Goal: Book appointment/travel/reservation

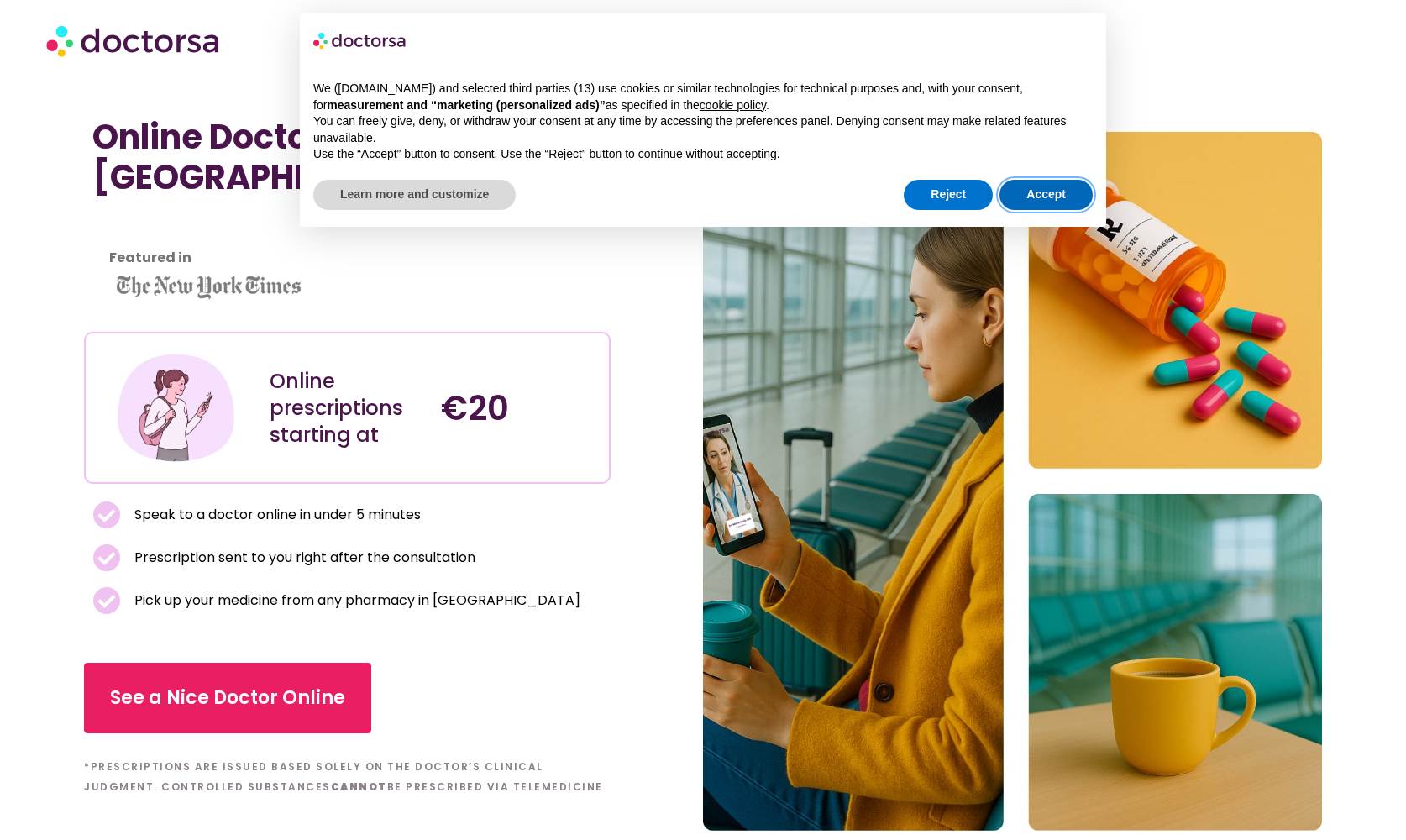
click at [1037, 203] on button "Accept" at bounding box center [1046, 195] width 93 height 30
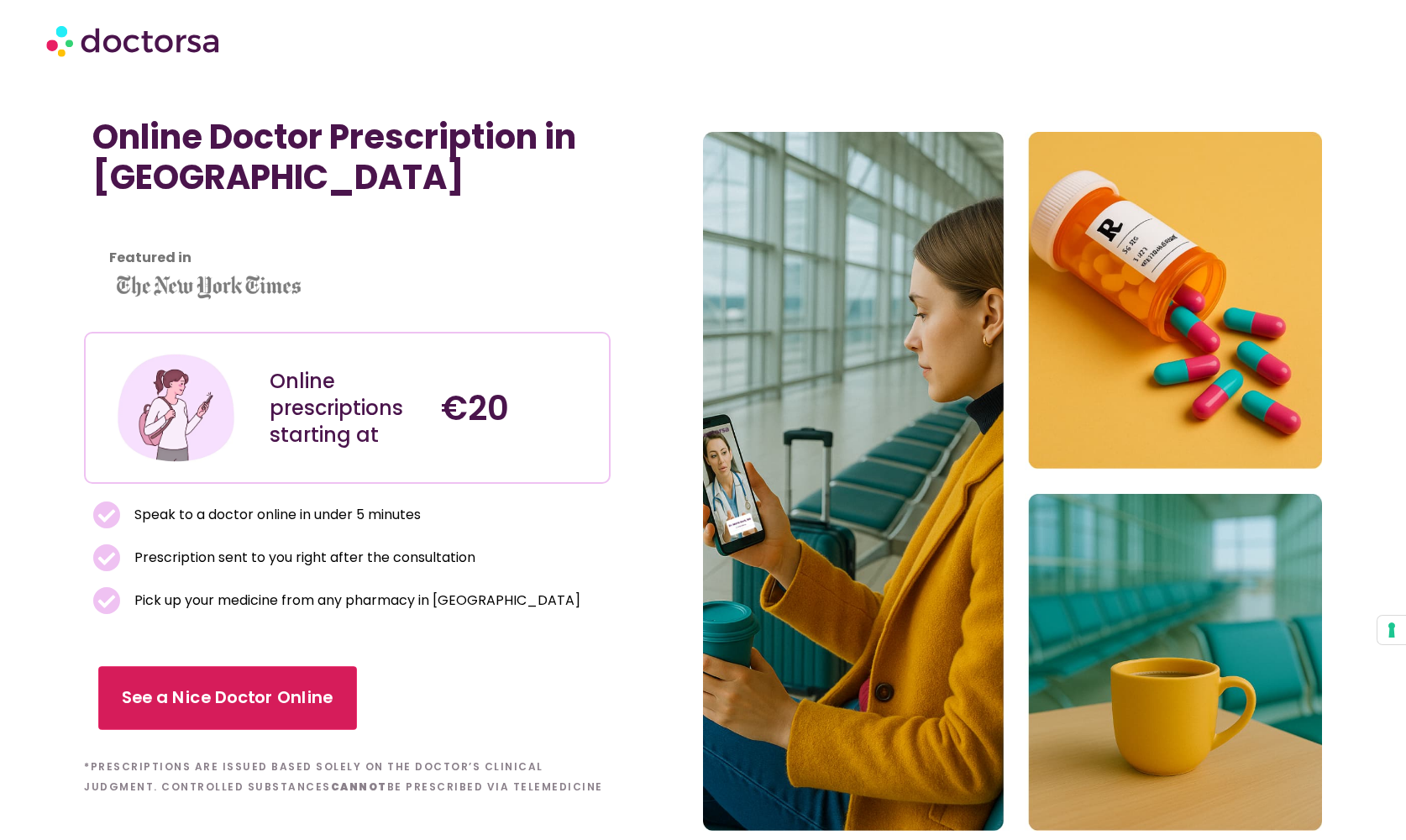
click at [280, 692] on span "See a Nice Doctor Online" at bounding box center [227, 698] width 212 height 24
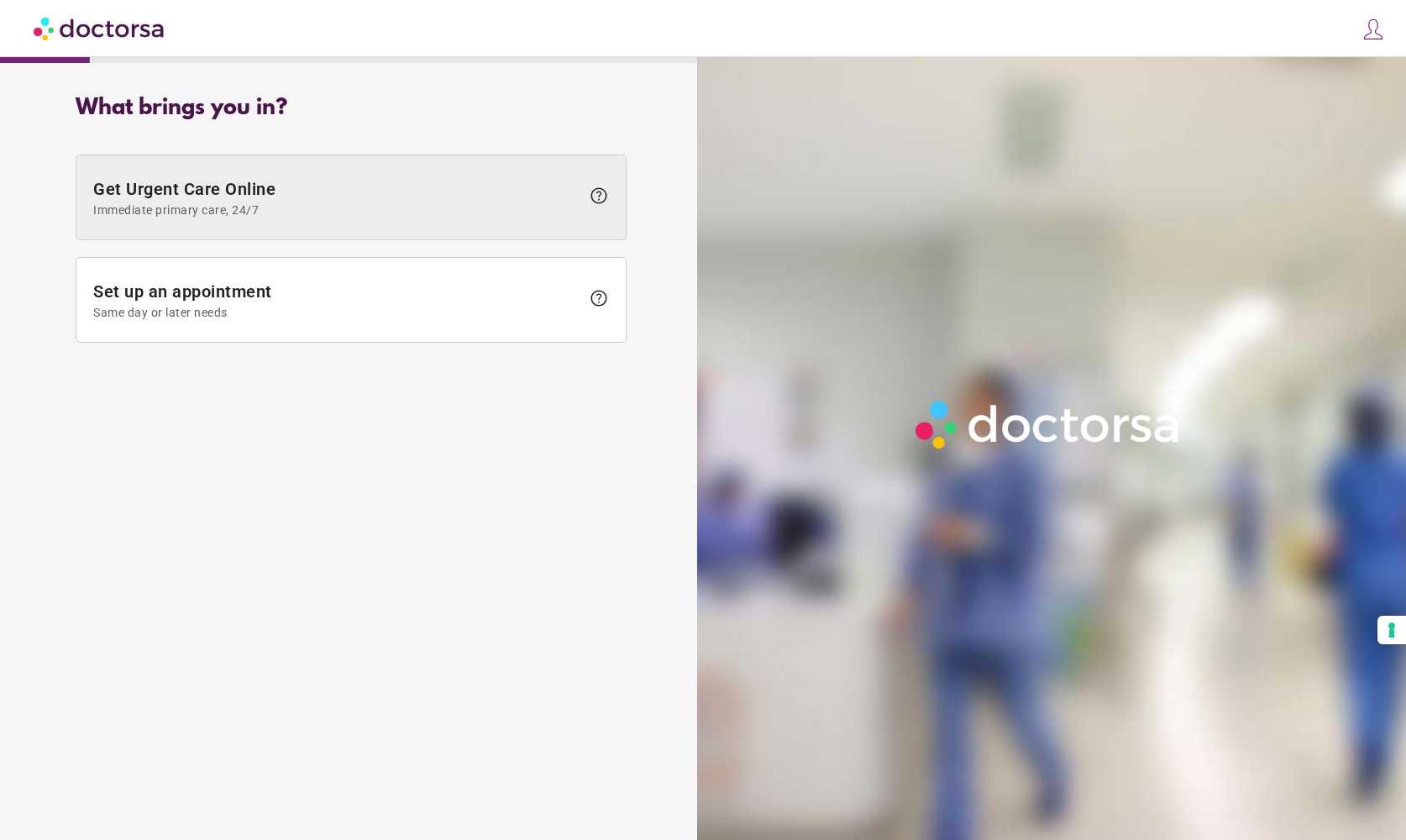
click at [348, 223] on span at bounding box center [351, 197] width 550 height 84
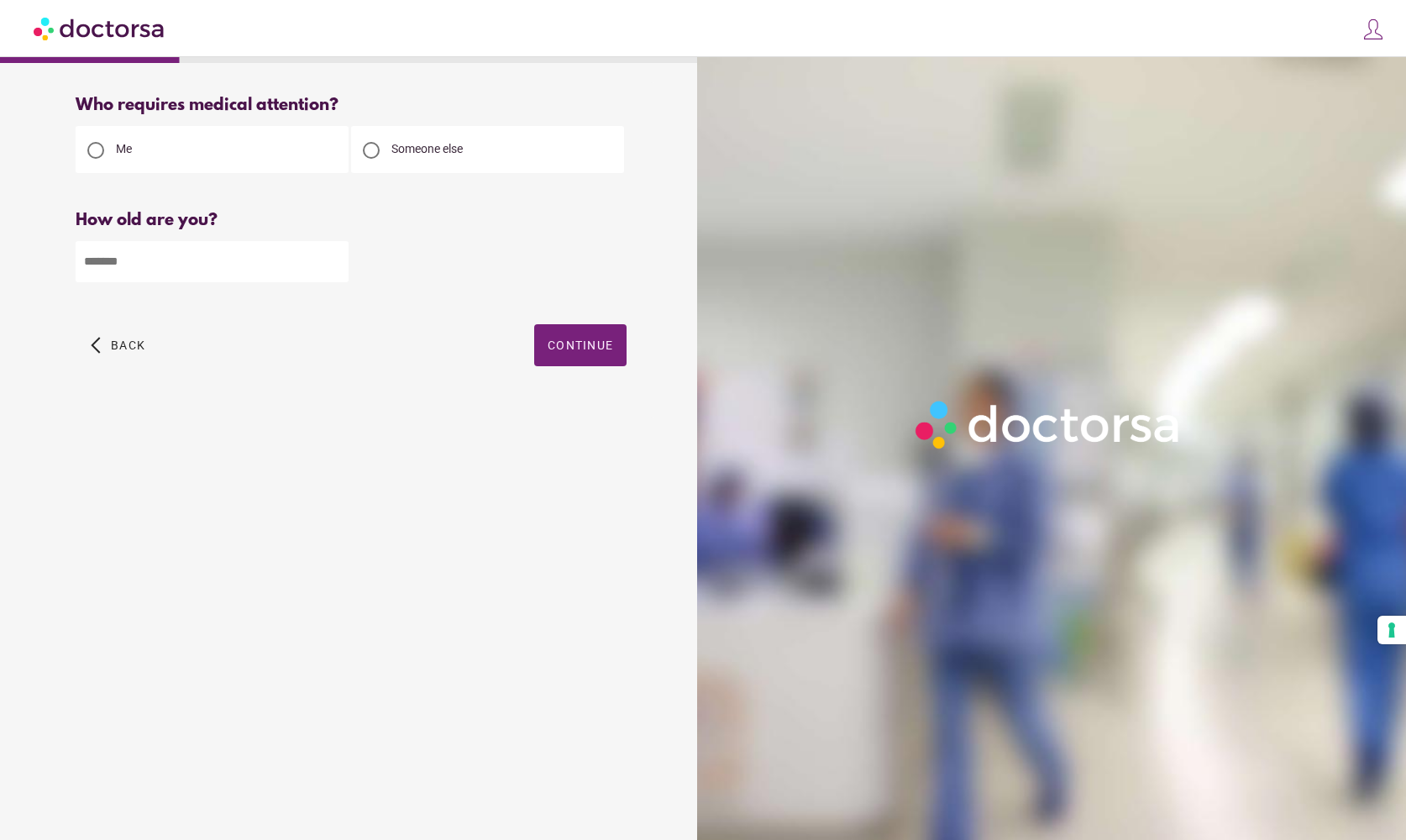
click at [272, 257] on input "number" at bounding box center [212, 262] width 273 height 41
type input "**"
click at [588, 351] on span "Continue" at bounding box center [581, 345] width 66 height 13
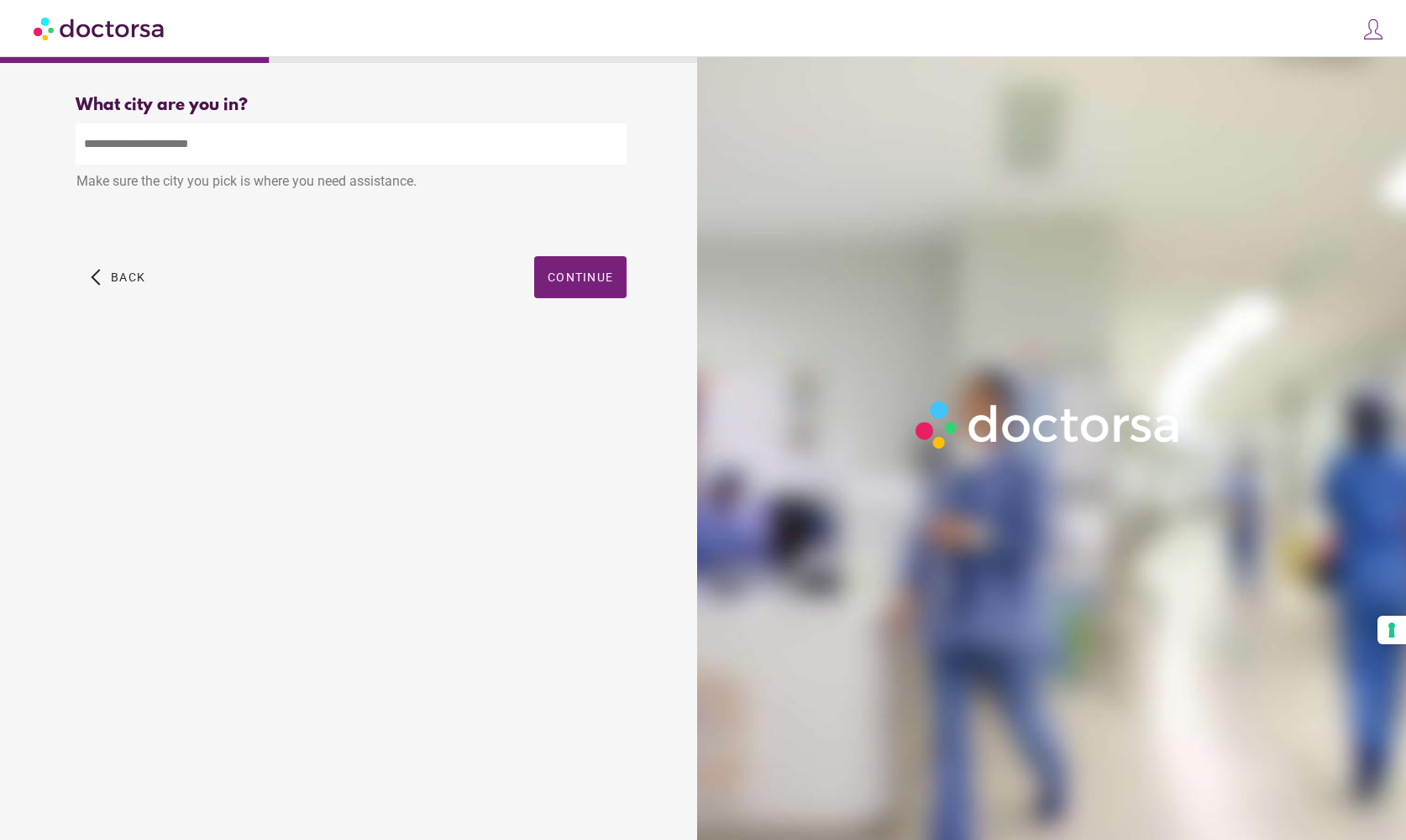
click at [450, 155] on input "text" at bounding box center [351, 144] width 551 height 41
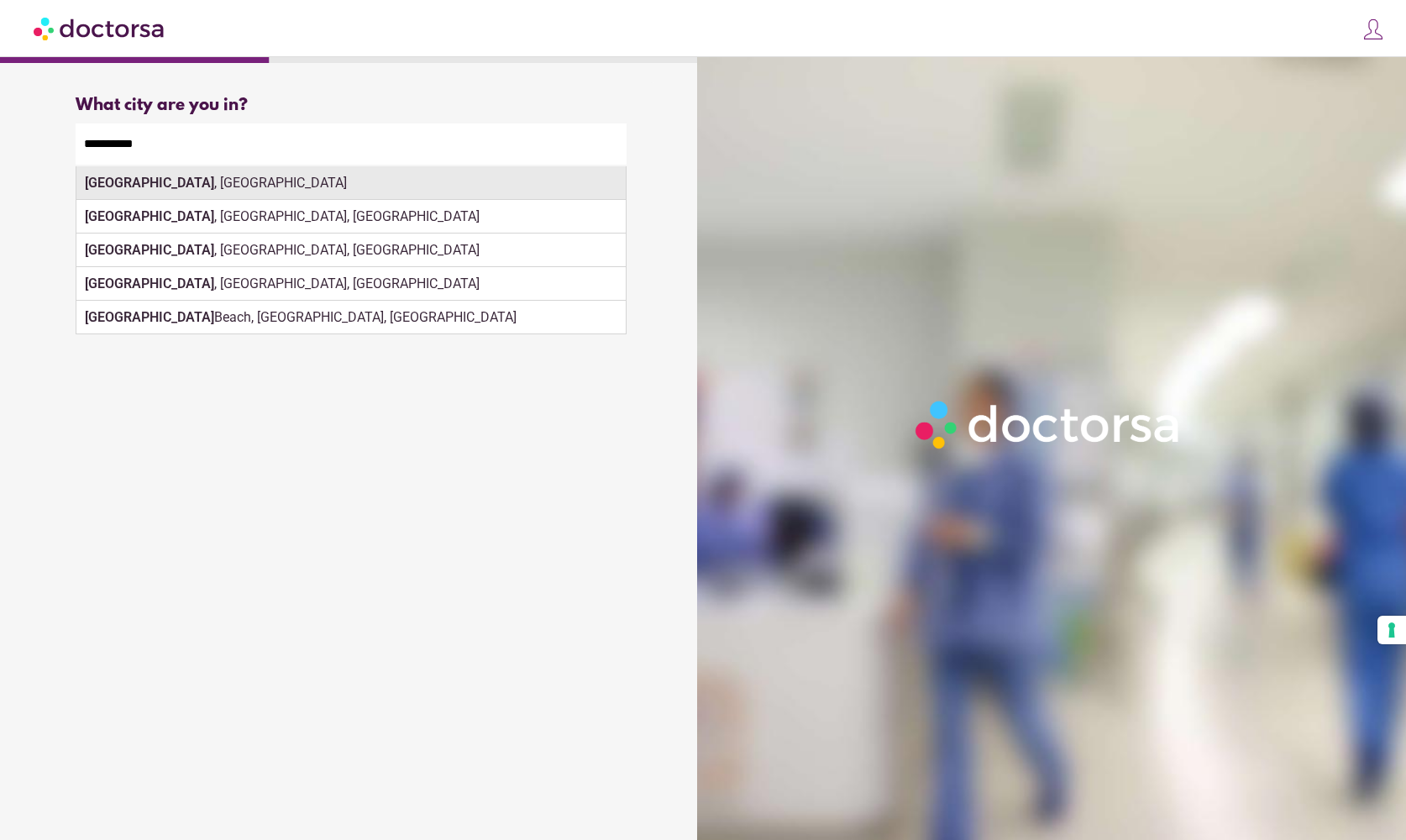
click at [379, 197] on div "Copenhagen , Denmark" at bounding box center [351, 183] width 550 height 34
type input "**********"
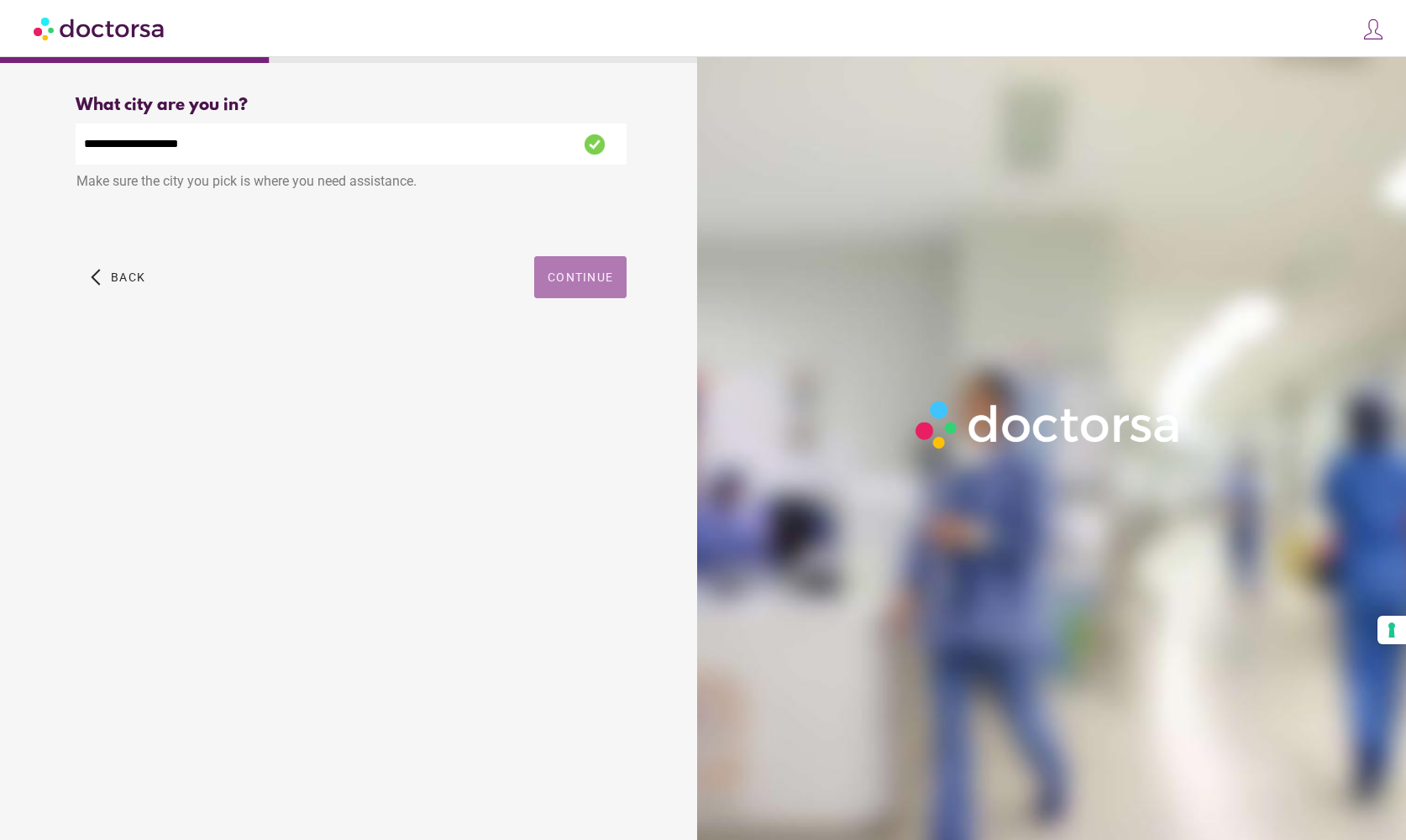
click at [574, 288] on span "button" at bounding box center [581, 277] width 92 height 42
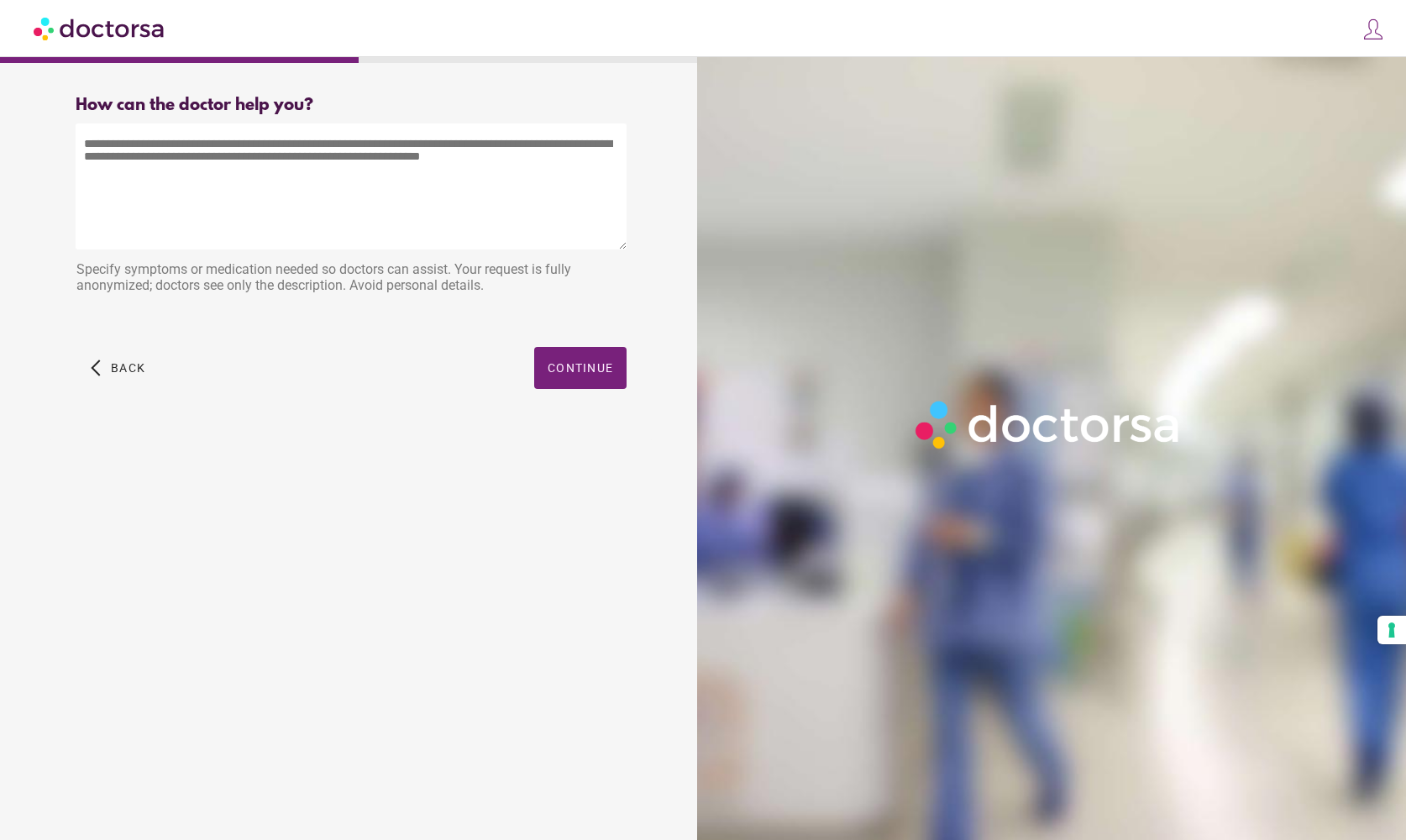
click at [410, 195] on textarea at bounding box center [351, 186] width 551 height 126
type textarea "*"
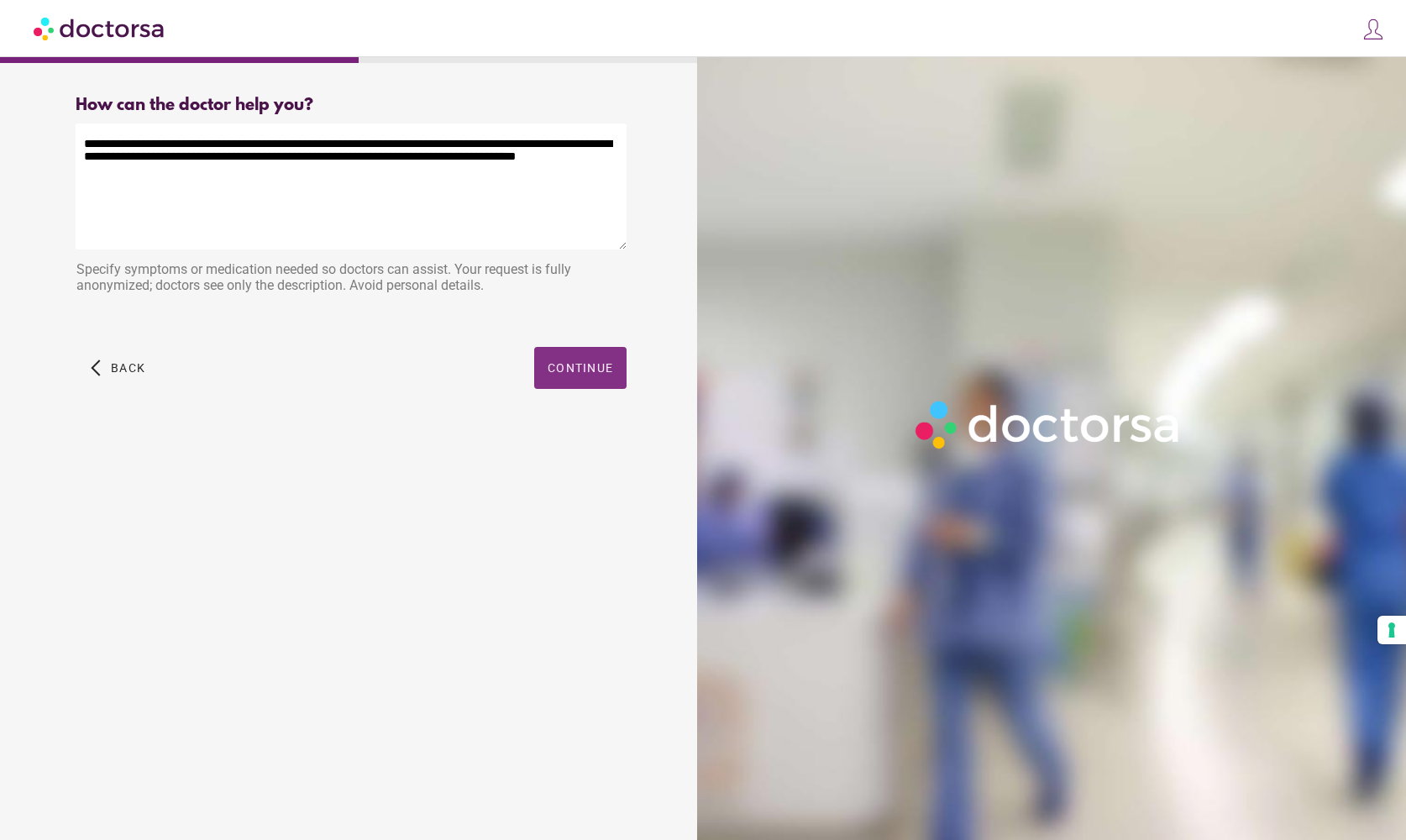
type textarea "**********"
click at [568, 374] on span "button" at bounding box center [581, 368] width 92 height 42
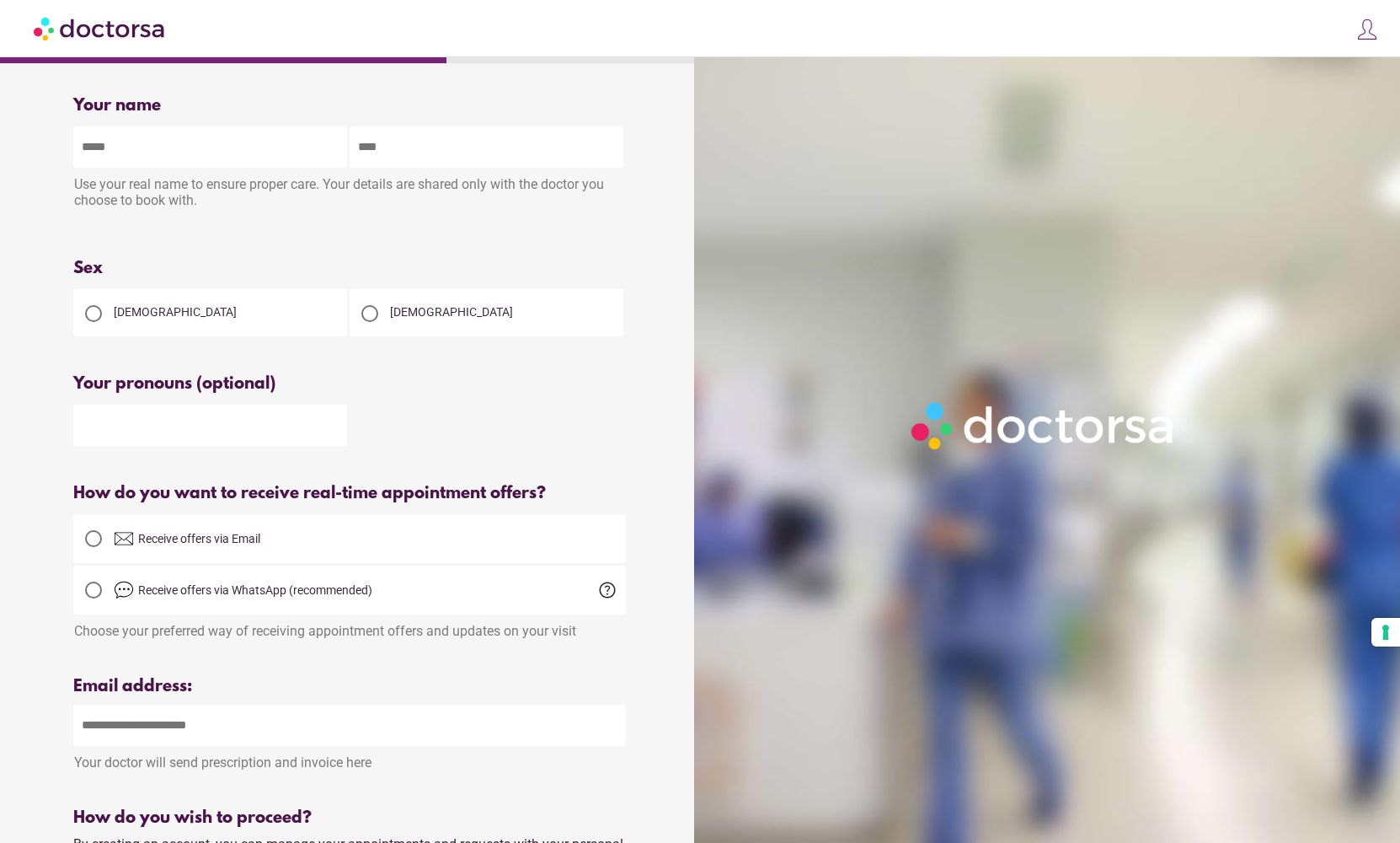
click at [230, 172] on div "Use your real name to ensure proper care. Your details are shared only with the…" at bounding box center [350, 194] width 553 height 53
click at [230, 143] on input "text" at bounding box center [211, 147] width 274 height 42
type input "*******"
type input "**********"
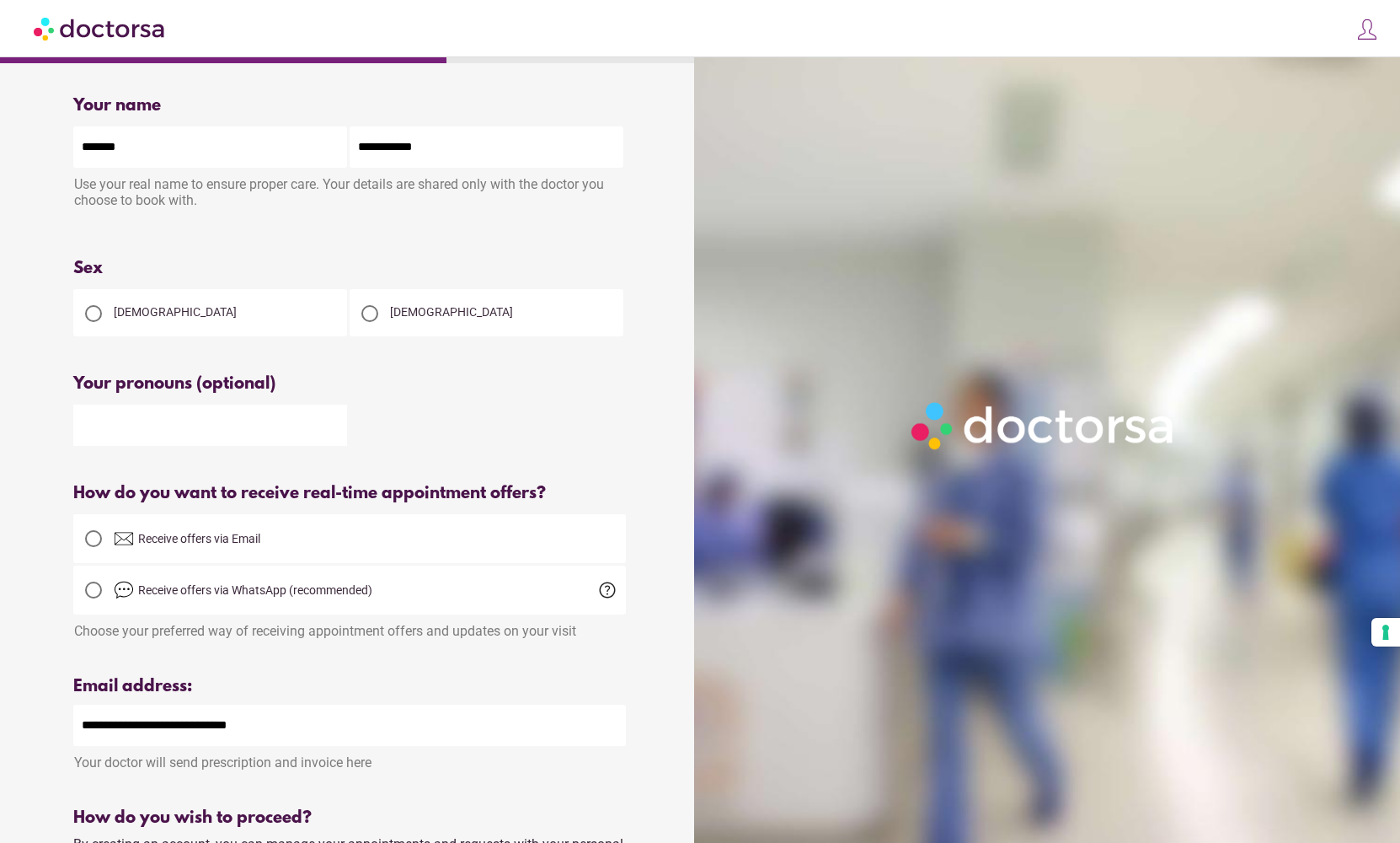
click at [176, 303] on div "Female" at bounding box center [211, 312] width 274 height 47
click at [142, 336] on div "Female" at bounding box center [211, 312] width 274 height 47
click at [99, 322] on div at bounding box center [93, 313] width 17 height 17
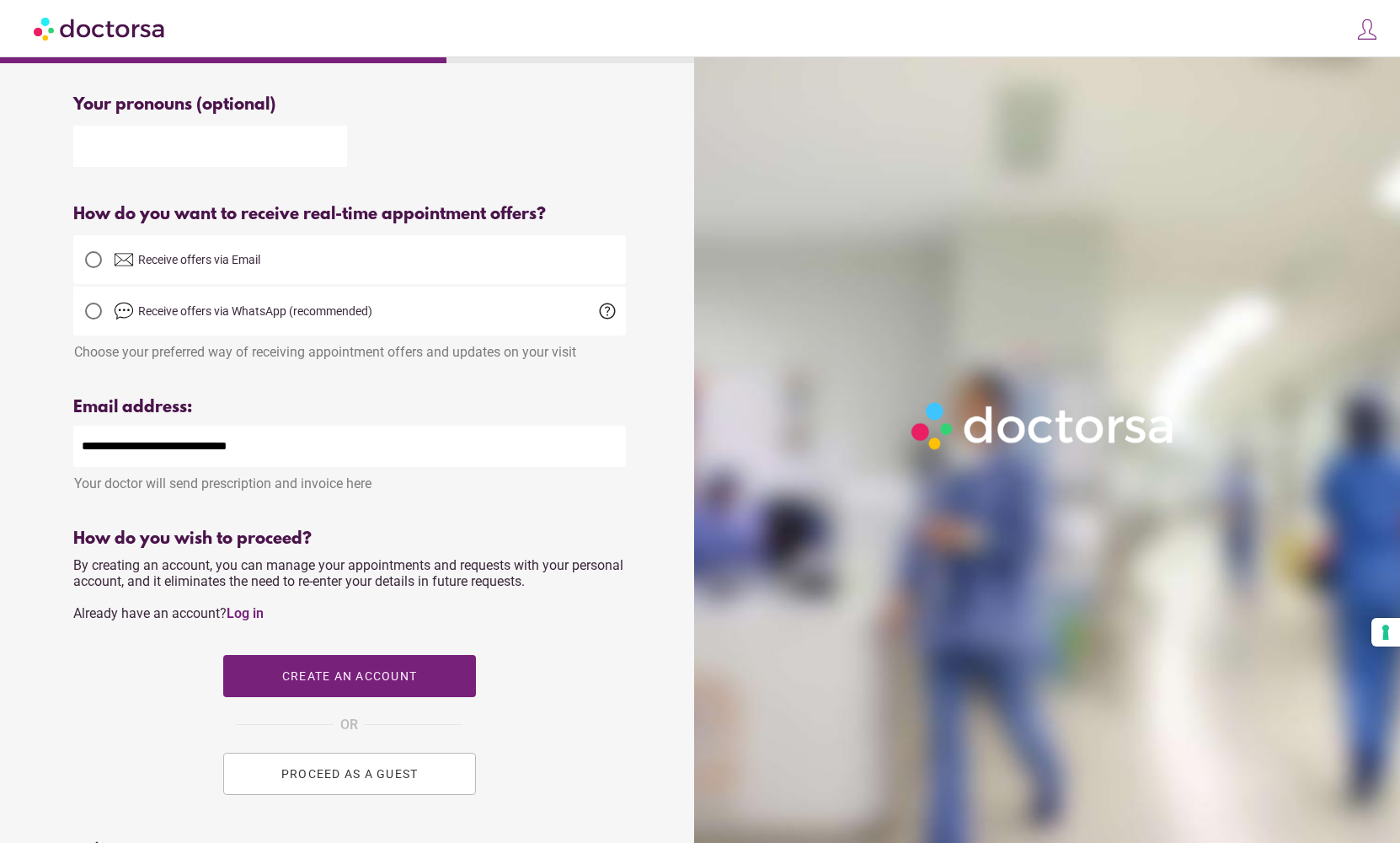
scroll to position [281, 0]
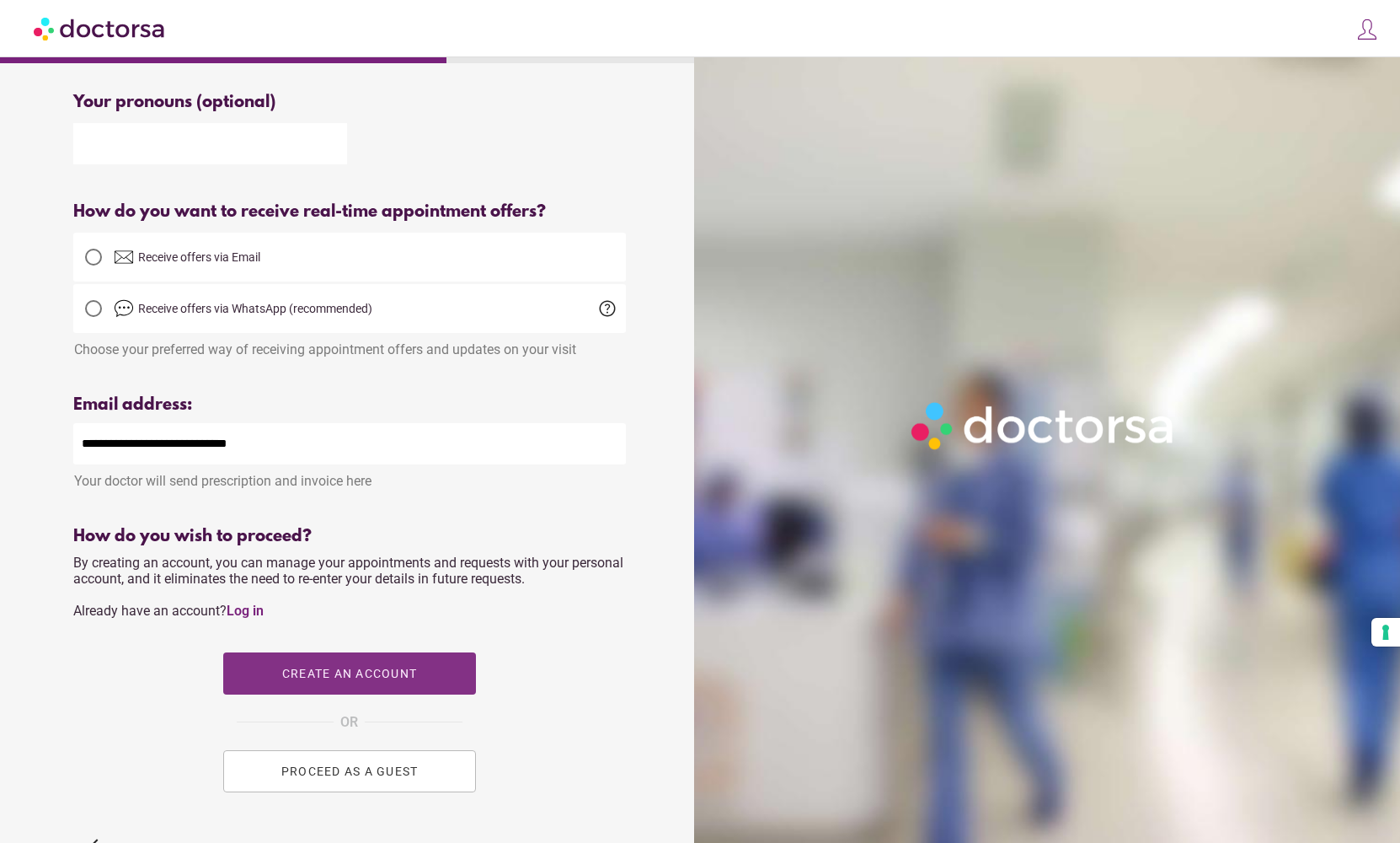
click at [348, 680] on span "Create an account" at bounding box center [348, 673] width 135 height 13
type input "**********"
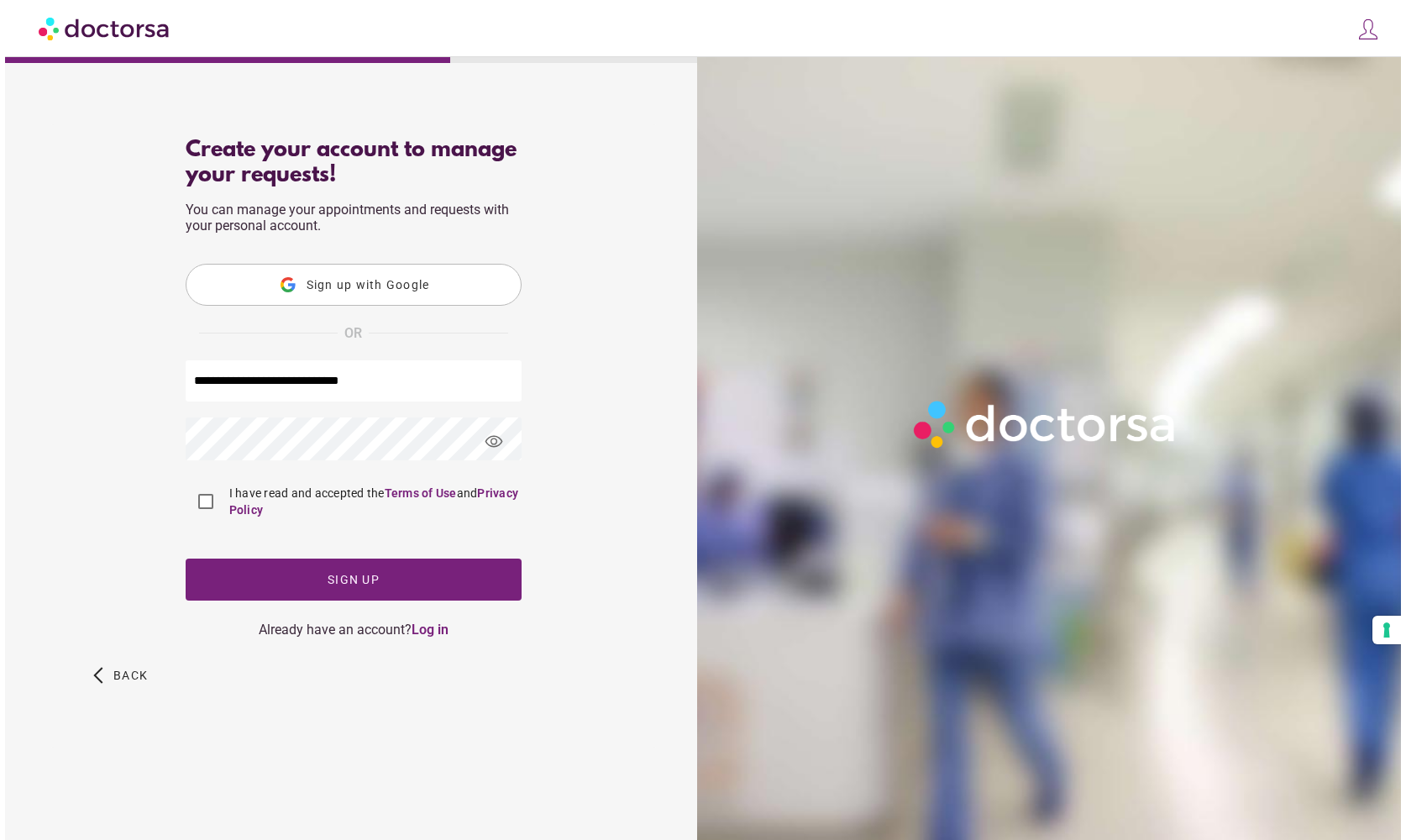
scroll to position [0, 0]
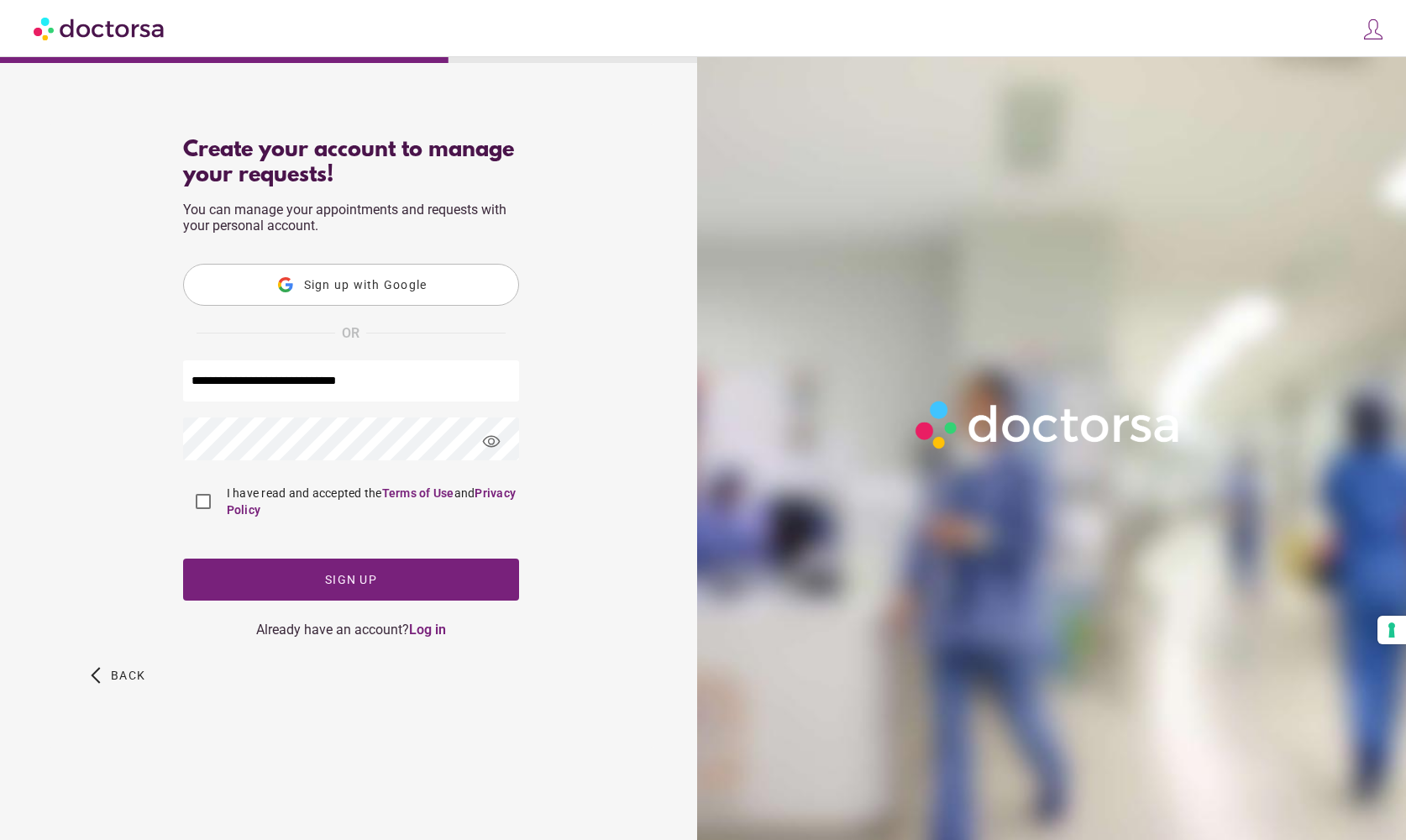
click at [303, 297] on button "Sign up with Google" at bounding box center [351, 284] width 336 height 42
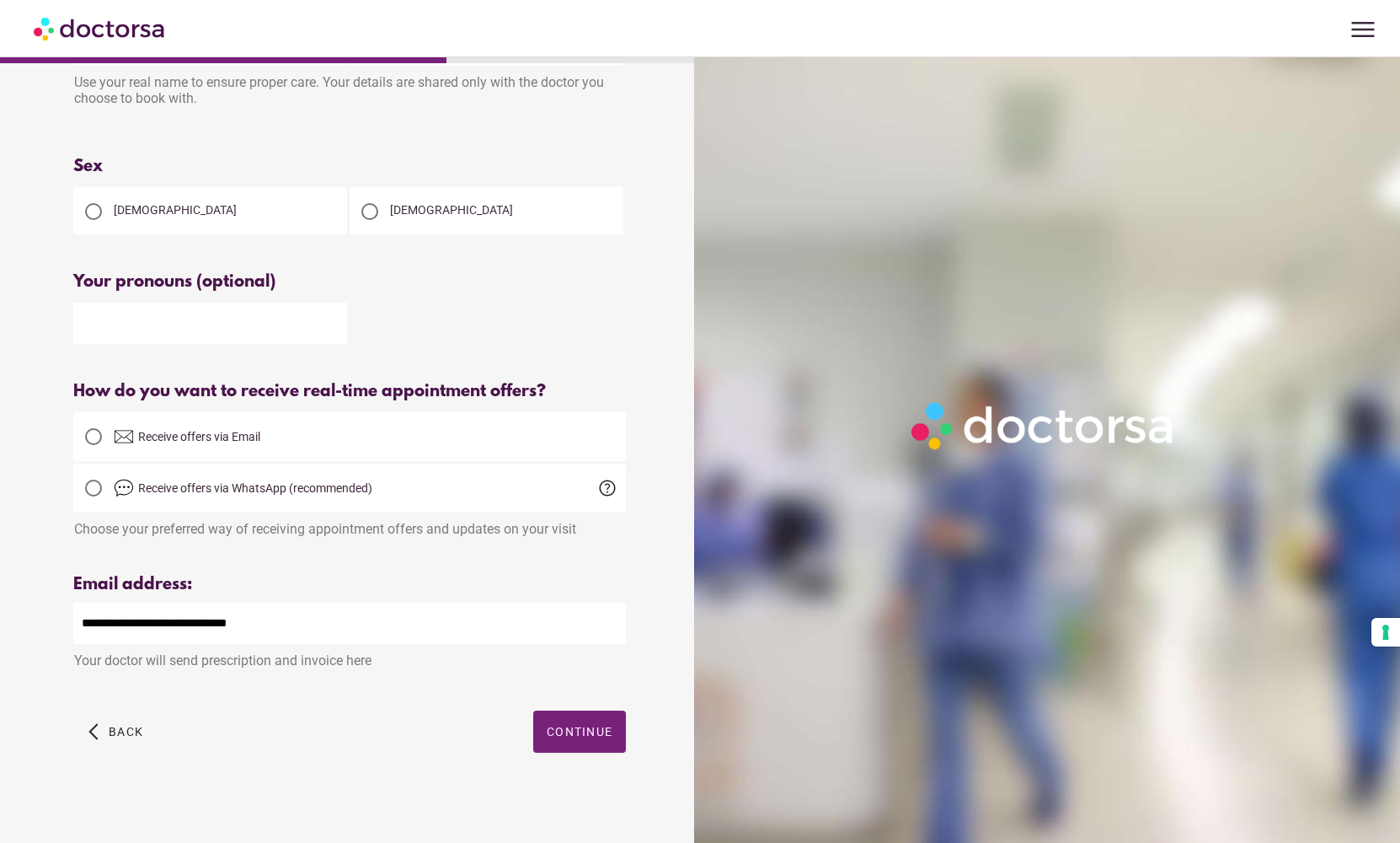
scroll to position [110, 0]
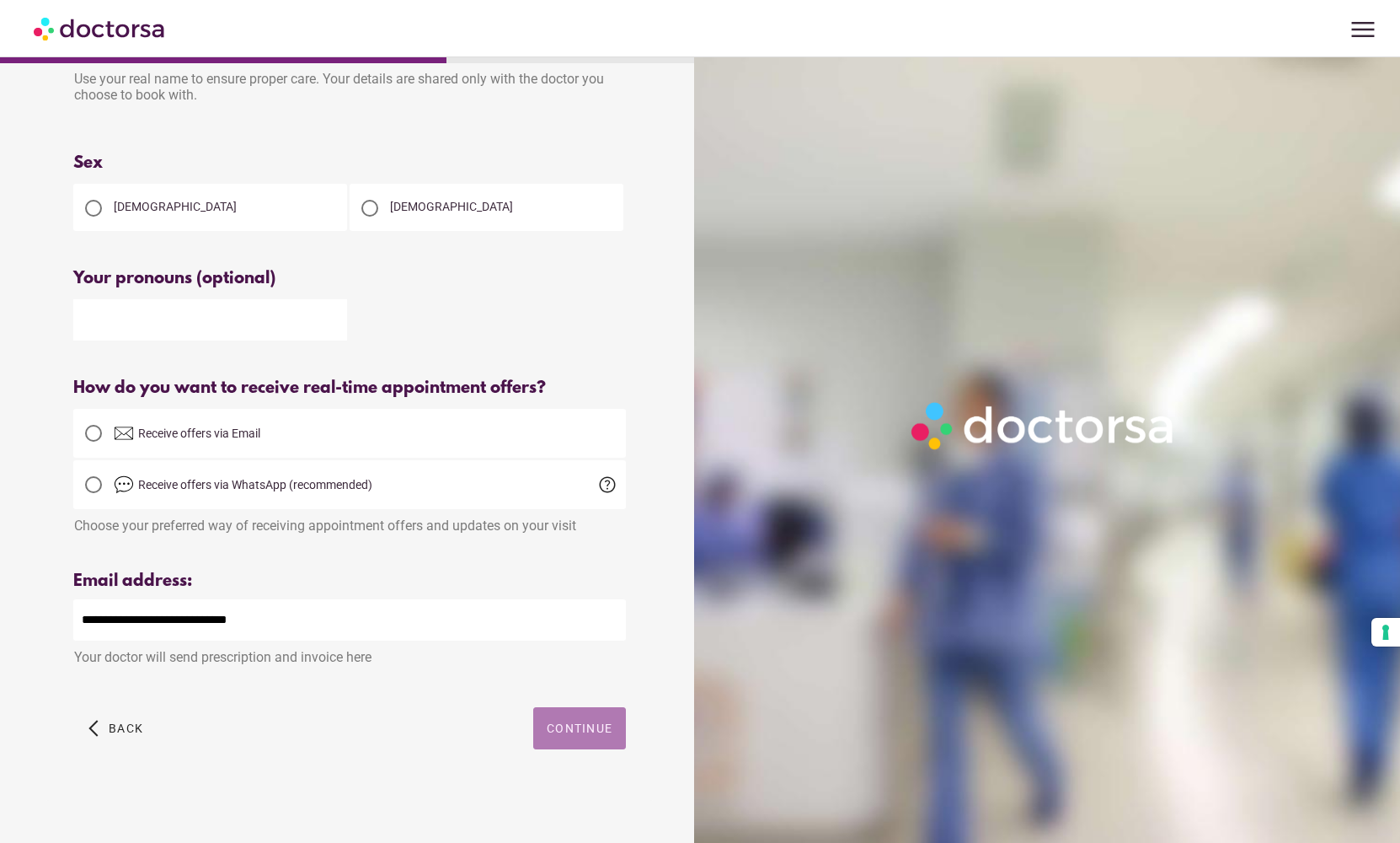
click at [577, 717] on span "button" at bounding box center [580, 728] width 93 height 42
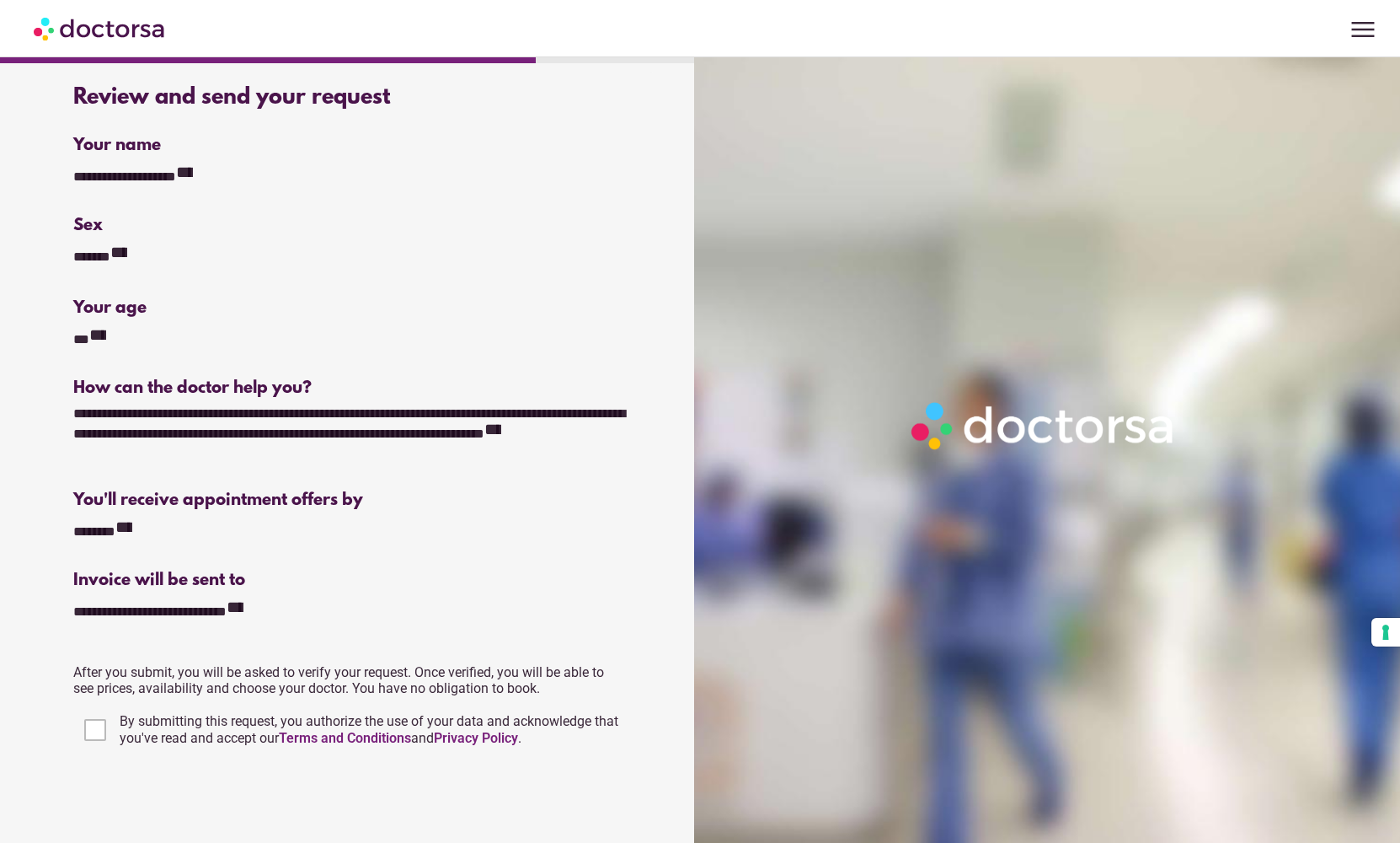
scroll to position [153, 0]
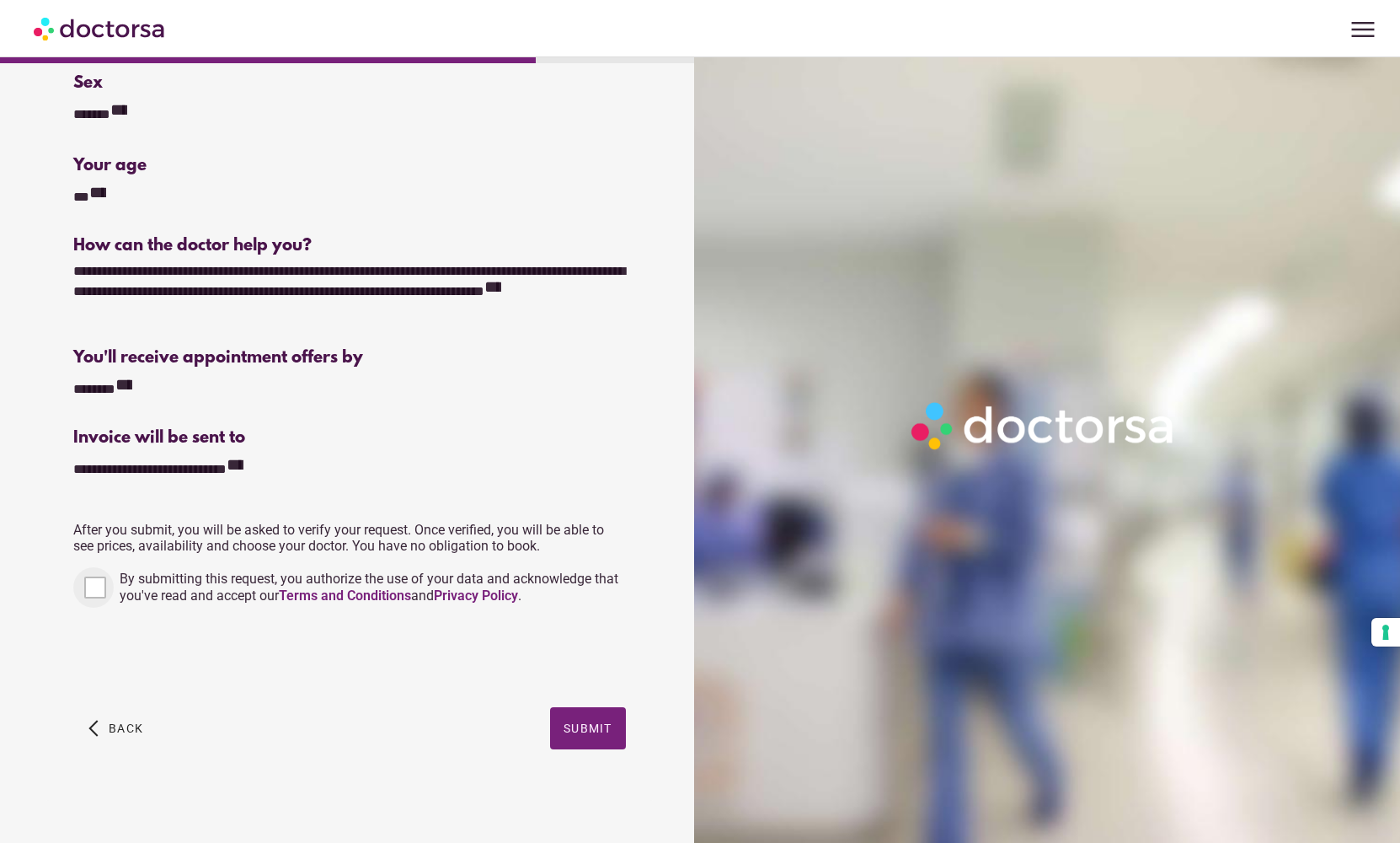
click at [108, 596] on div at bounding box center [93, 587] width 41 height 41
click at [599, 733] on span "Submit" at bounding box center [588, 728] width 49 height 13
